Goal: Book appointment/travel/reservation

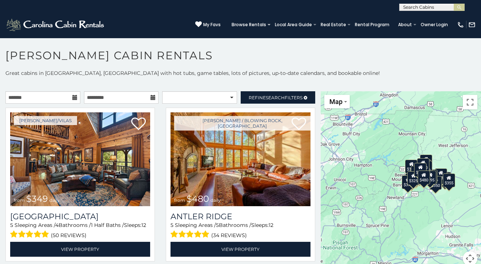
click at [72, 98] on icon at bounding box center [74, 97] width 5 height 5
click at [75, 97] on icon at bounding box center [74, 97] width 5 height 5
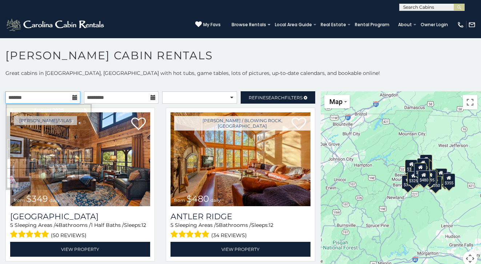
click at [33, 97] on input "text" at bounding box center [42, 97] width 75 height 12
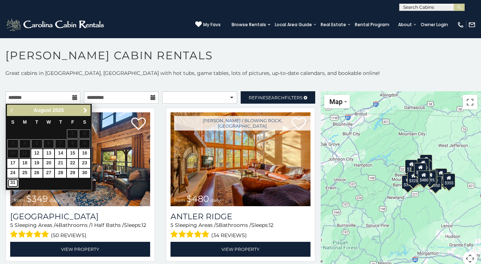
click at [12, 182] on link "31" at bounding box center [12, 183] width 11 height 9
type input "**********"
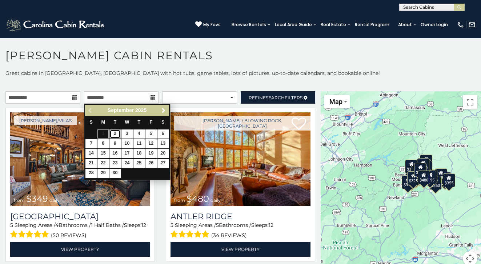
click at [116, 135] on link "2" at bounding box center [115, 134] width 11 height 9
type input "**********"
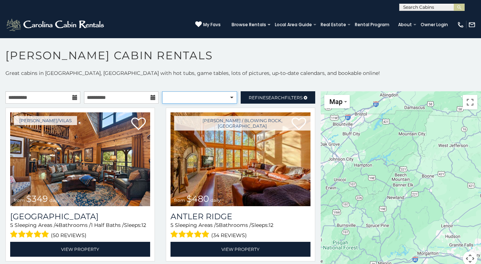
click at [232, 97] on select "**********" at bounding box center [199, 97] width 75 height 12
click at [289, 98] on span "Refine Search Filters" at bounding box center [276, 97] width 54 height 5
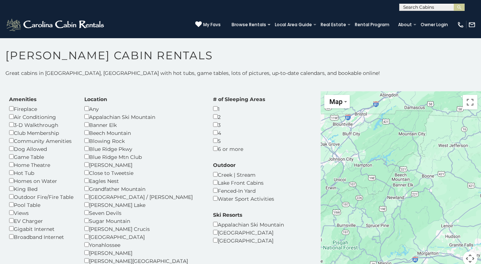
scroll to position [17, 0]
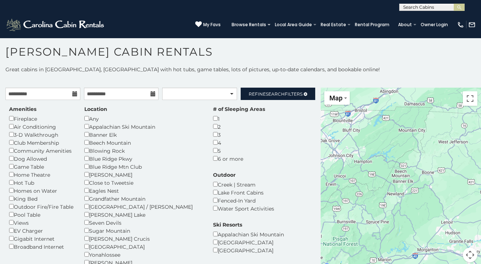
click at [247, 51] on h1 "[PERSON_NAME] Cabin Rentals" at bounding box center [240, 55] width 481 height 21
click at [264, 96] on link "Refine Search Filters" at bounding box center [278, 94] width 75 height 12
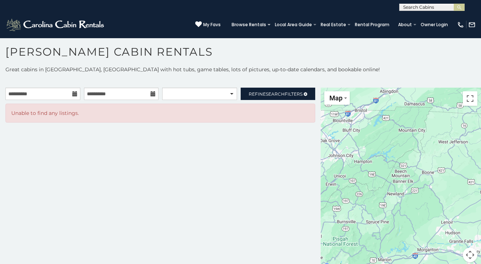
click at [154, 94] on icon at bounding box center [153, 93] width 5 height 5
click at [152, 94] on icon at bounding box center [153, 93] width 5 height 5
click at [262, 93] on span "Refine Search Filters" at bounding box center [276, 93] width 54 height 5
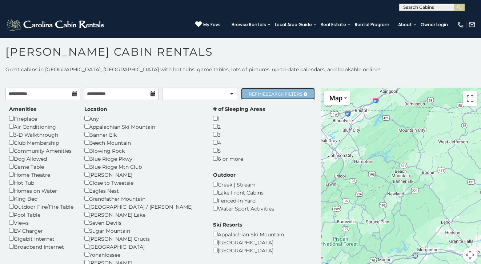
click at [286, 92] on span "Refine Search Filters" at bounding box center [276, 93] width 54 height 5
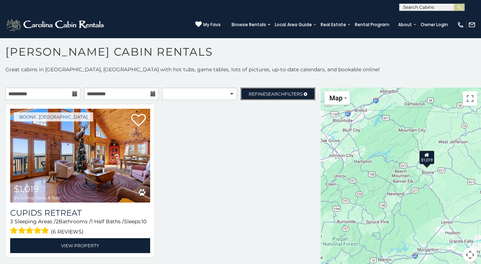
scroll to position [7, 0]
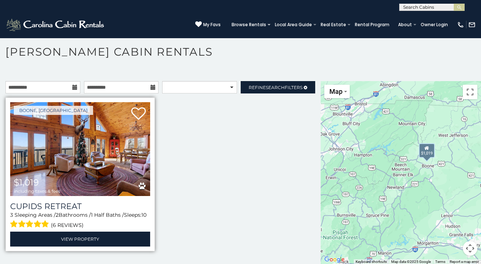
click at [105, 150] on img at bounding box center [80, 149] width 140 height 94
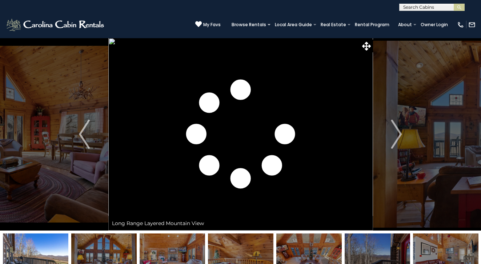
click at [401, 133] on img "Next" at bounding box center [396, 134] width 11 height 29
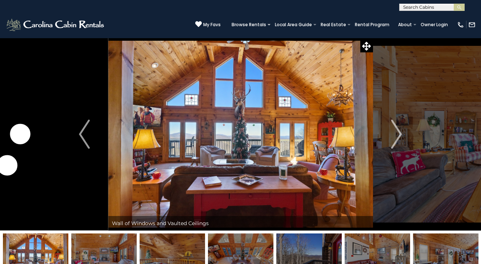
click at [401, 133] on img "Next" at bounding box center [396, 134] width 11 height 29
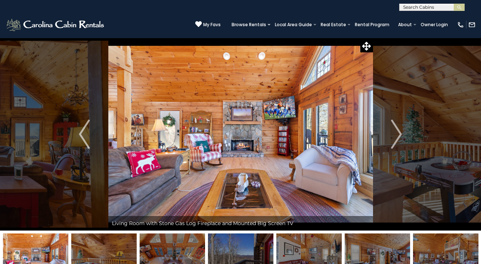
click at [401, 133] on img "Next" at bounding box center [396, 134] width 11 height 29
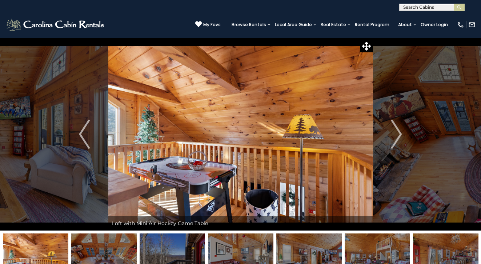
click at [401, 133] on img "Next" at bounding box center [396, 134] width 11 height 29
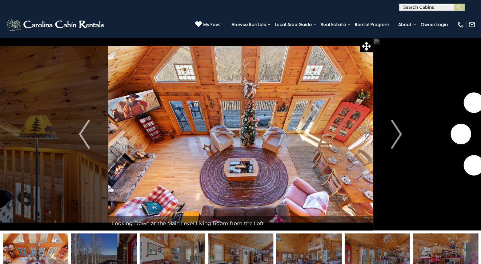
click at [401, 133] on img "Next" at bounding box center [396, 134] width 11 height 29
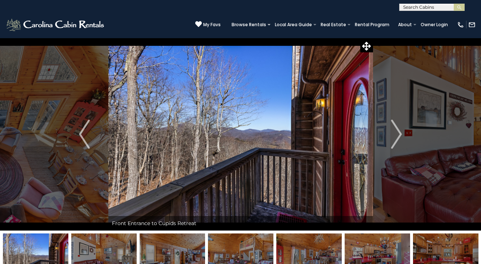
click at [401, 133] on img "Next" at bounding box center [396, 134] width 11 height 29
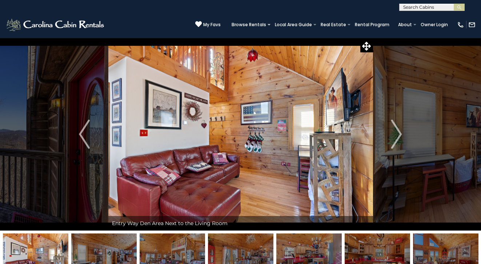
click at [401, 133] on img "Next" at bounding box center [396, 134] width 11 height 29
